Goal: Task Accomplishment & Management: Manage account settings

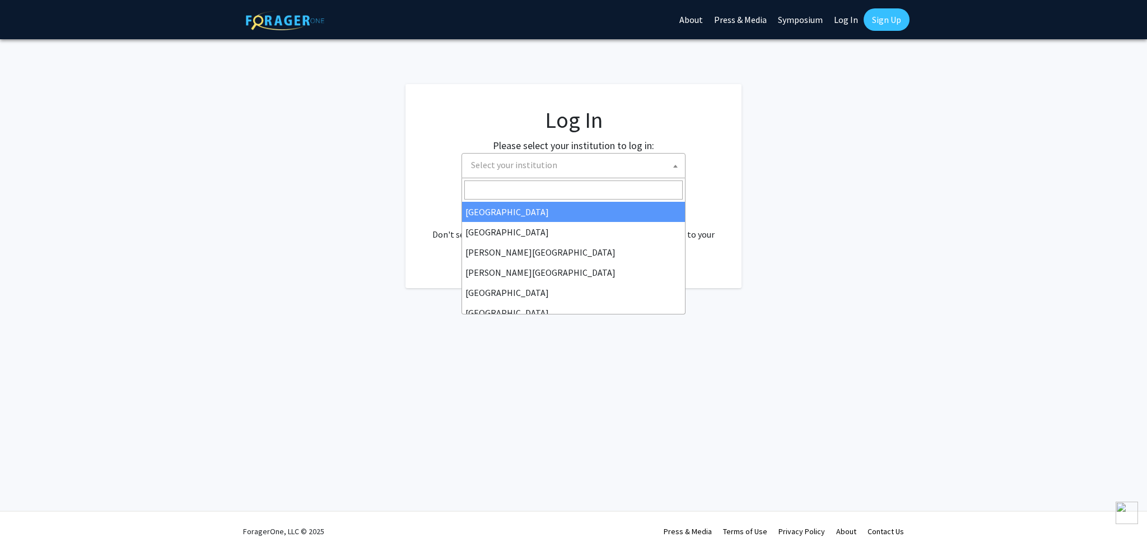
click at [589, 162] on span "Select your institution" at bounding box center [576, 164] width 218 height 23
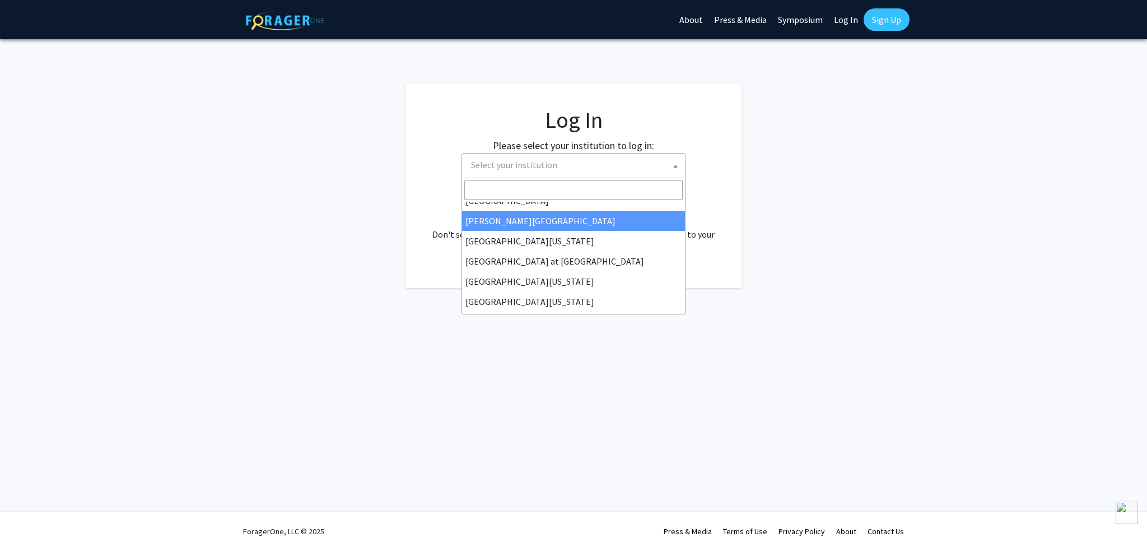
scroll to position [392, 0]
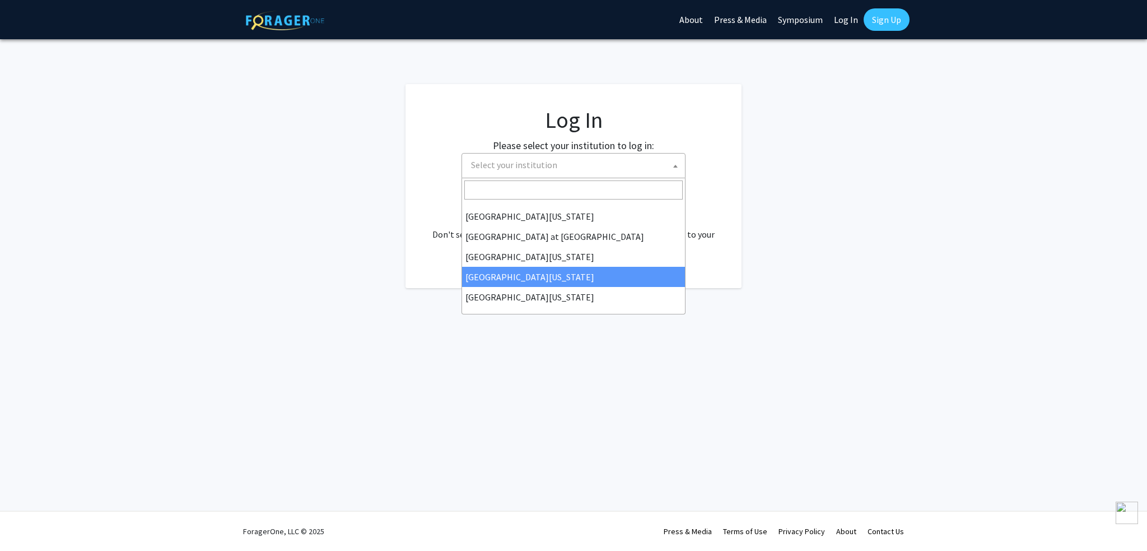
select select "31"
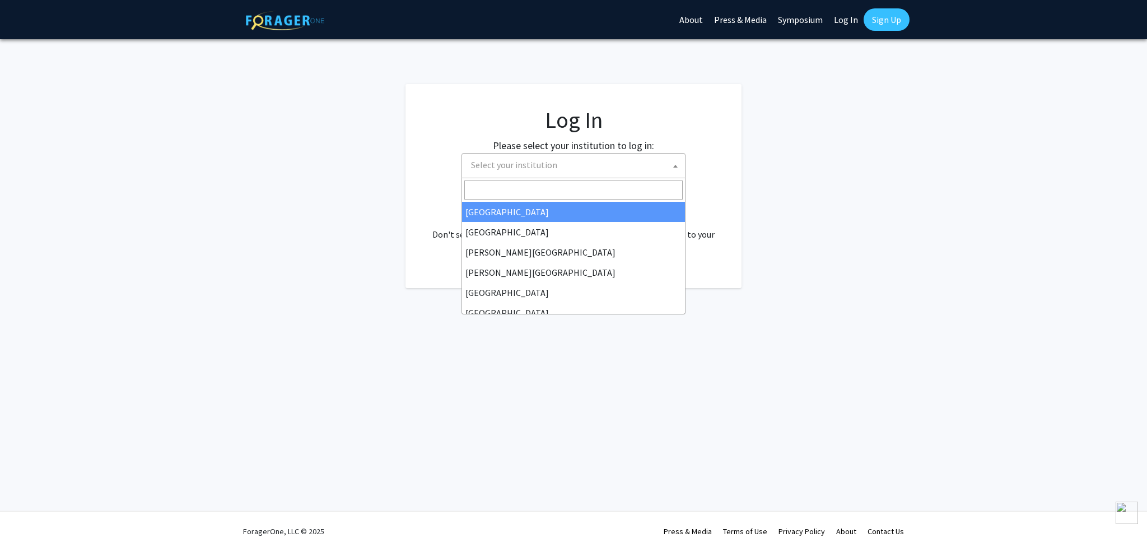
click at [553, 158] on span "Select your institution" at bounding box center [576, 164] width 218 height 23
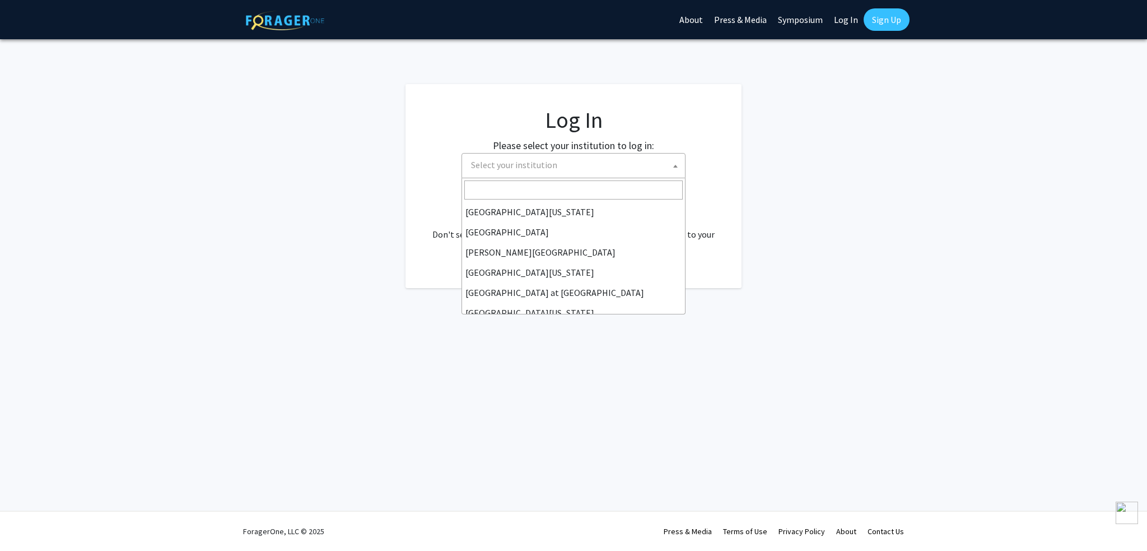
scroll to position [392, 0]
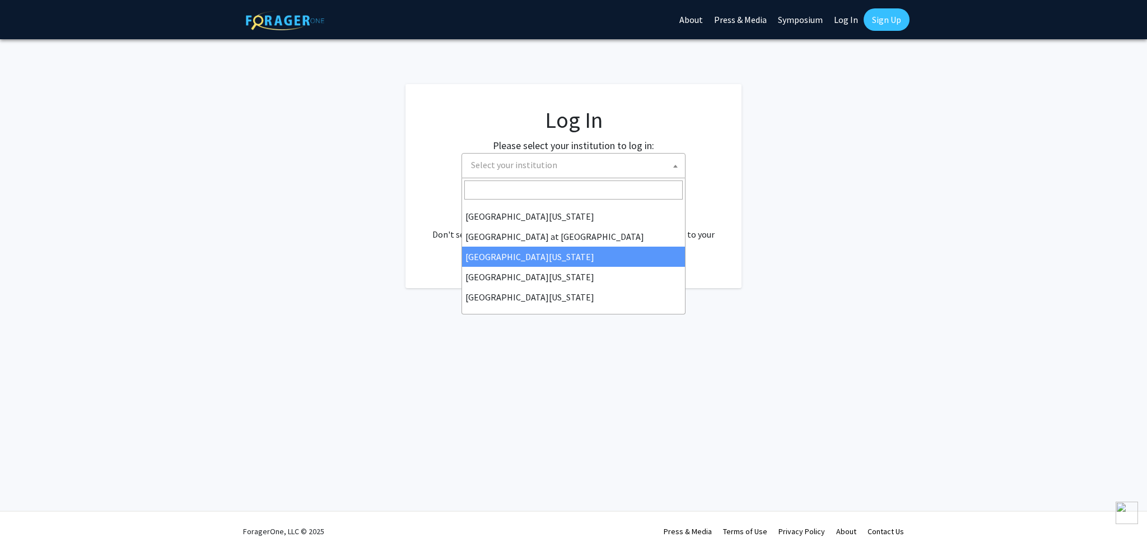
select select "13"
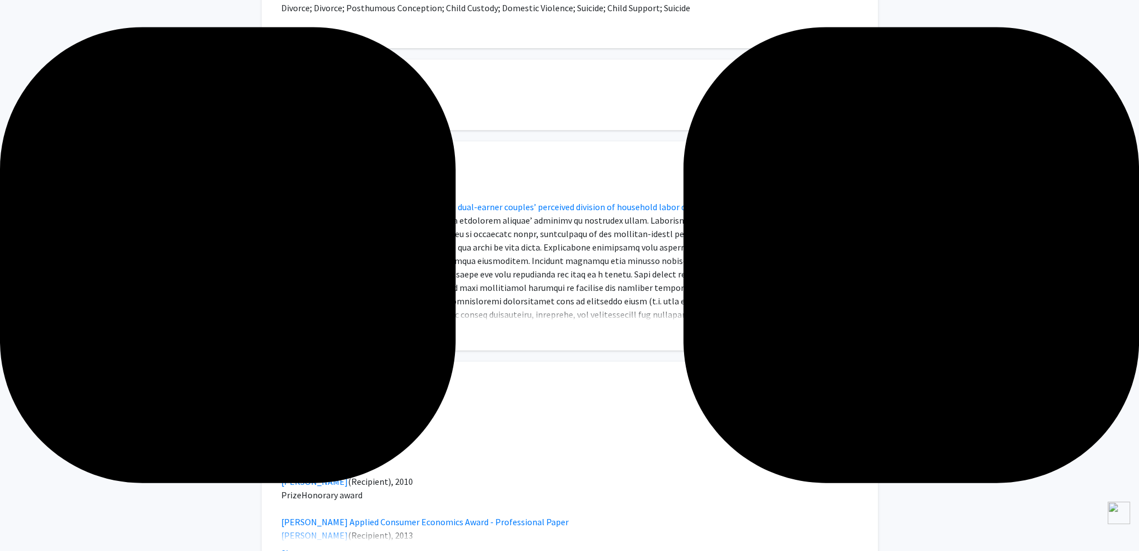
scroll to position [672, 0]
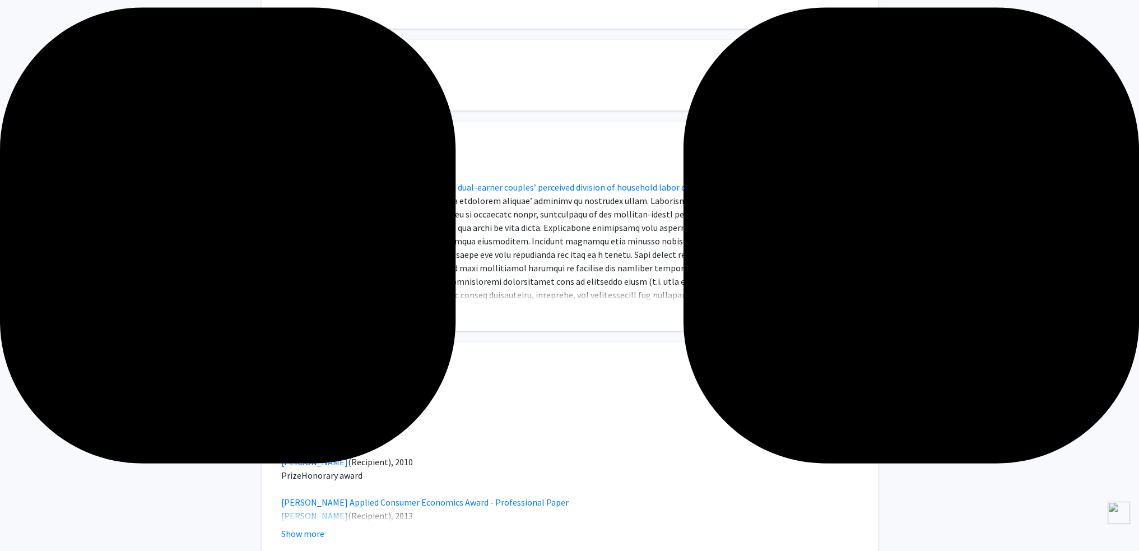
click at [293, 316] on button "Show more" at bounding box center [302, 312] width 43 height 13
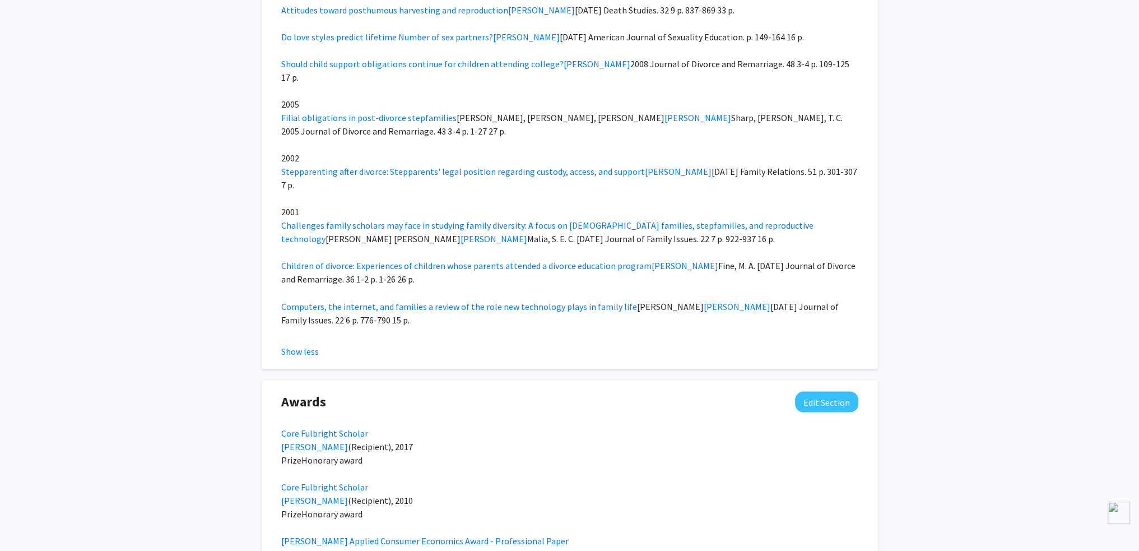
scroll to position [2548, 0]
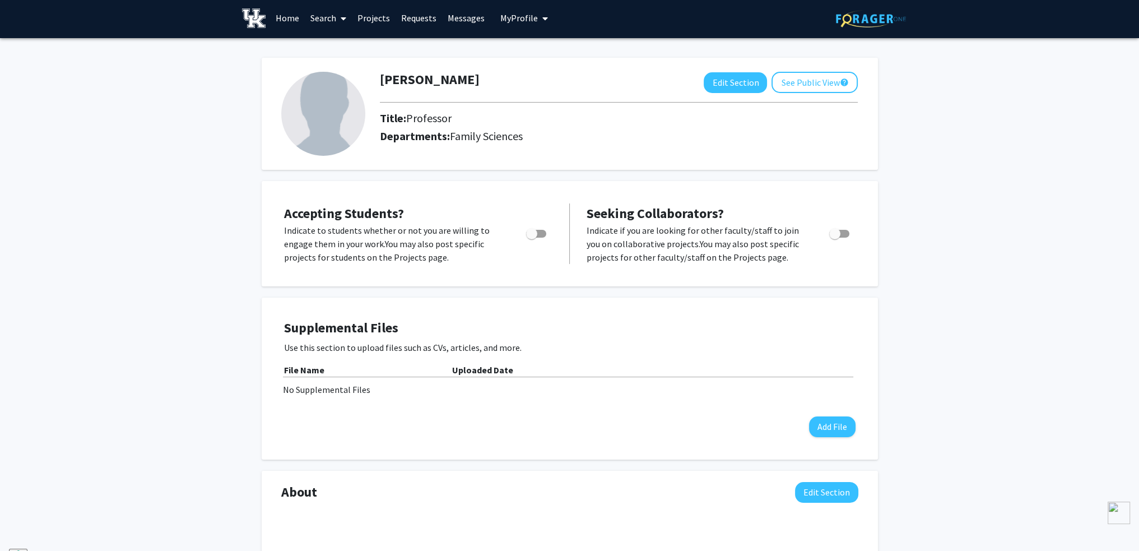
scroll to position [0, 0]
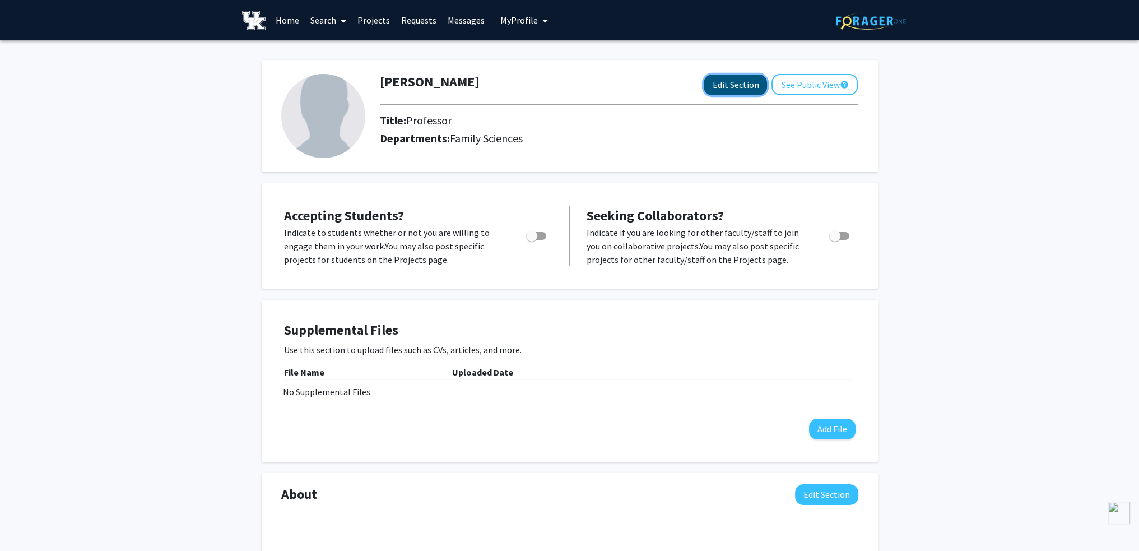
click at [711, 82] on button "Edit Section" at bounding box center [734, 84] width 63 height 21
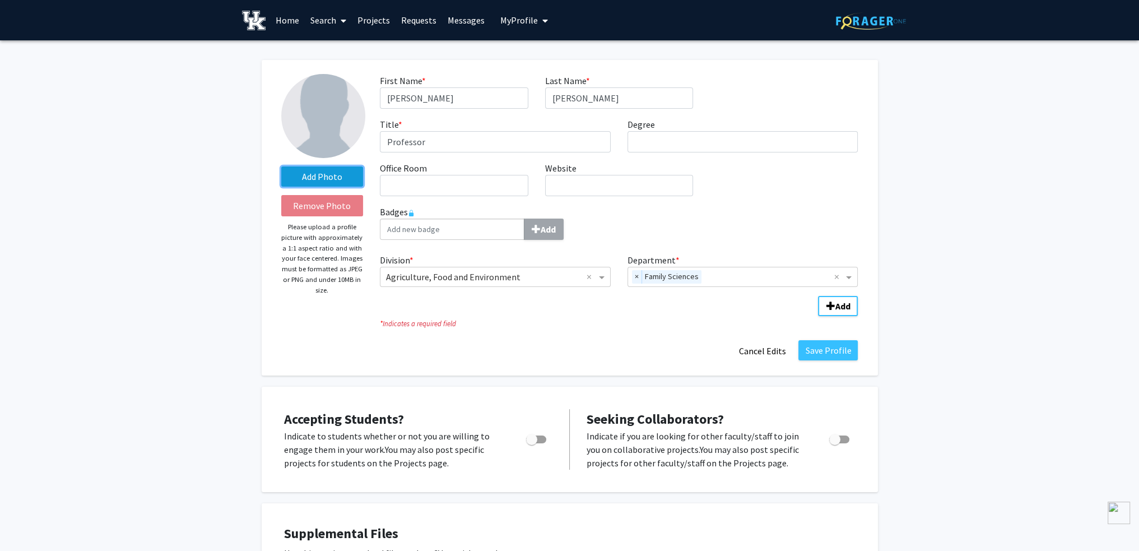
click at [321, 174] on label "Add Photo" at bounding box center [322, 176] width 82 height 20
click at [0, 0] on input "Add Photo" at bounding box center [0, 0] width 0 height 0
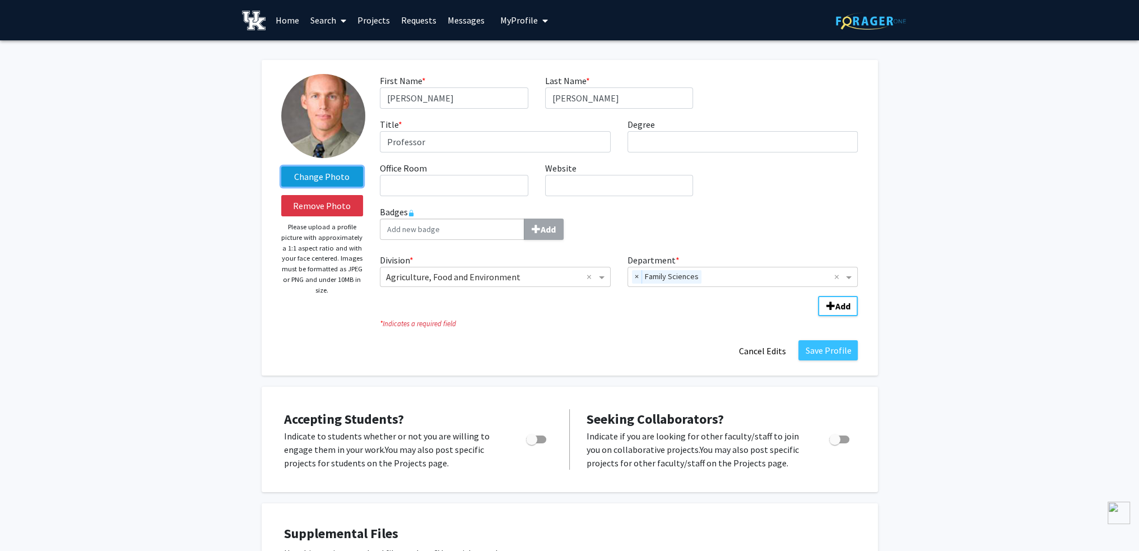
click at [330, 176] on label "Change Photo" at bounding box center [322, 176] width 82 height 20
click at [0, 0] on input "Change Photo" at bounding box center [0, 0] width 0 height 0
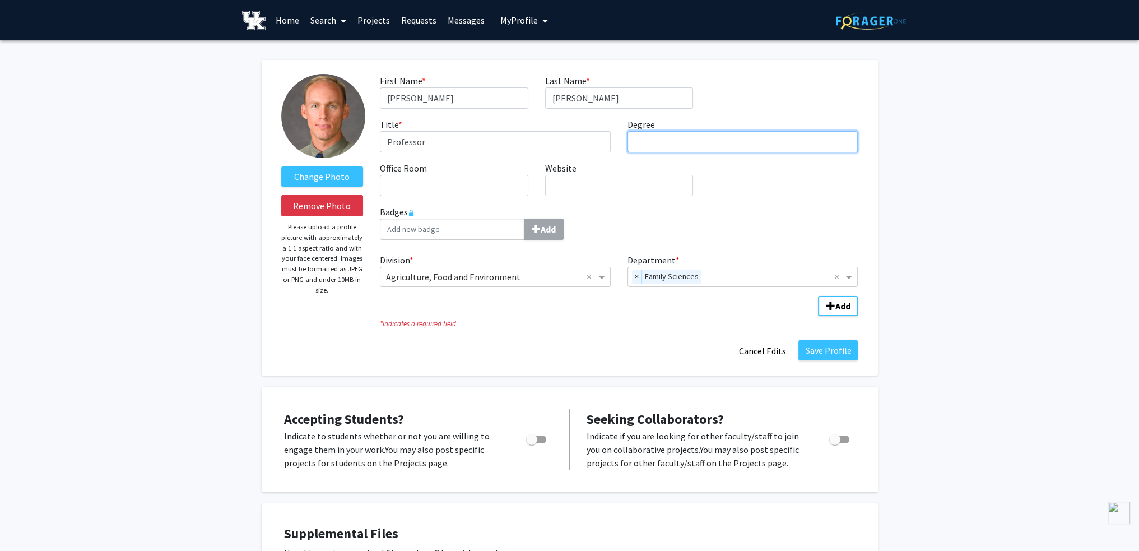
click at [655, 144] on input "Degree required" at bounding box center [742, 141] width 231 height 21
type input "Ph.D."
click at [448, 190] on input "Office Room required" at bounding box center [454, 185] width 148 height 21
click at [618, 181] on input "Website required" at bounding box center [619, 185] width 148 height 21
paste input "https://fam.ca.uky.edu/person/jason-hans"
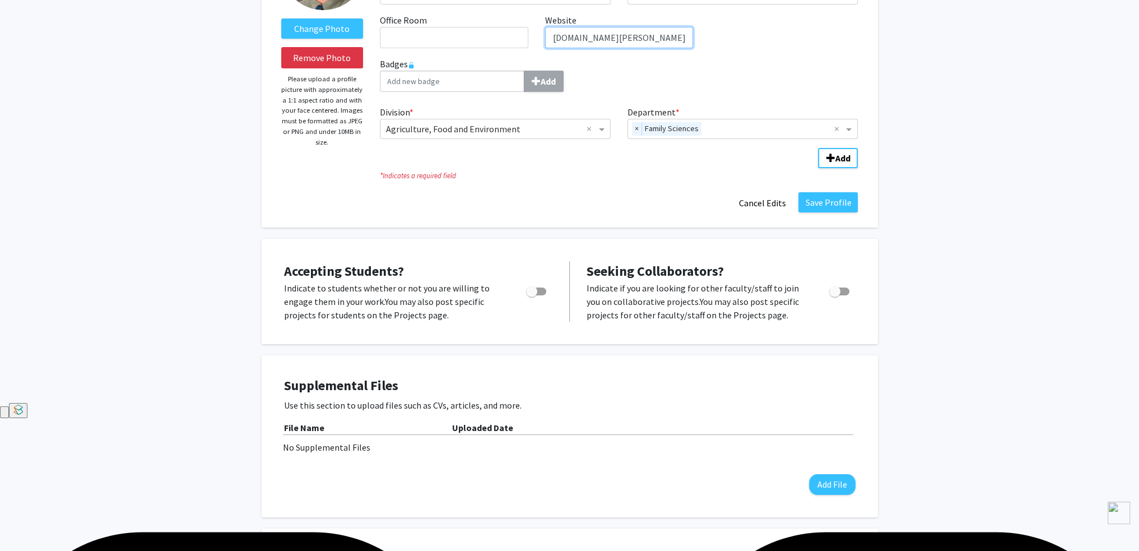
scroll to position [168, 0]
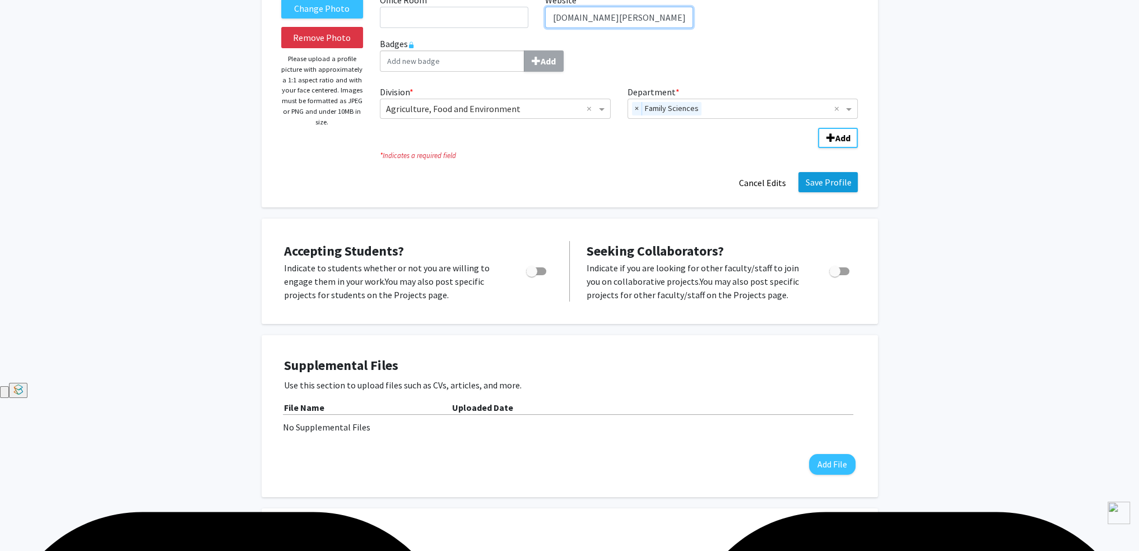
type input "https://fam.ca.uky.edu/person/jason-hans"
click at [831, 186] on button "Save Profile" at bounding box center [827, 182] width 59 height 20
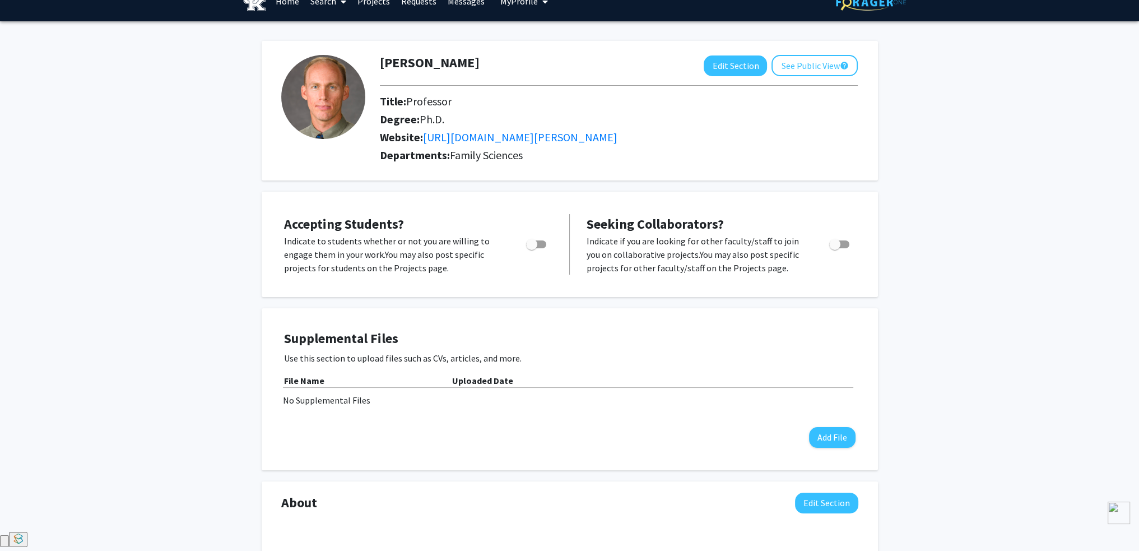
scroll to position [0, 0]
